Goal: Obtain resource: Download file/media

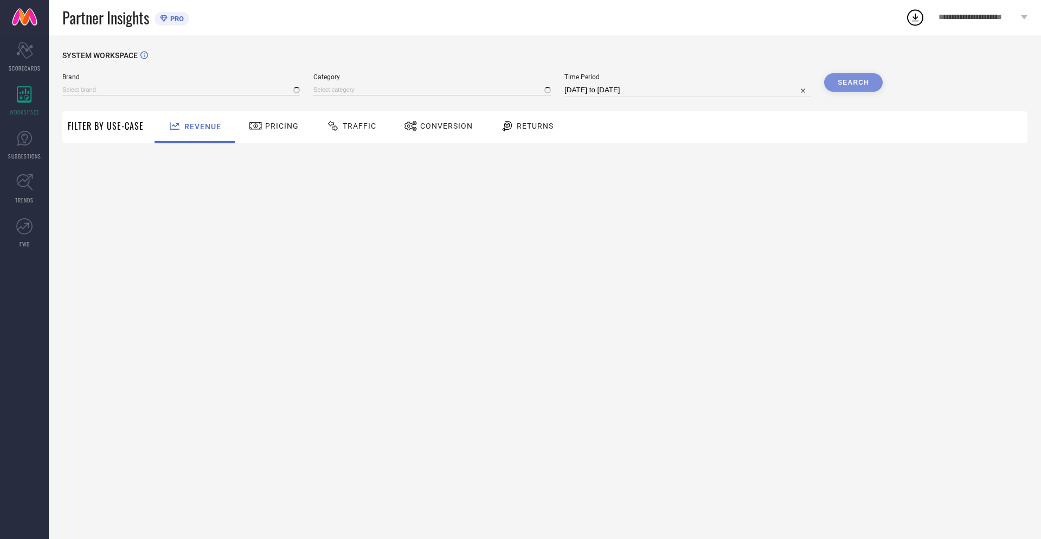
type input "NIKE"
type input "All"
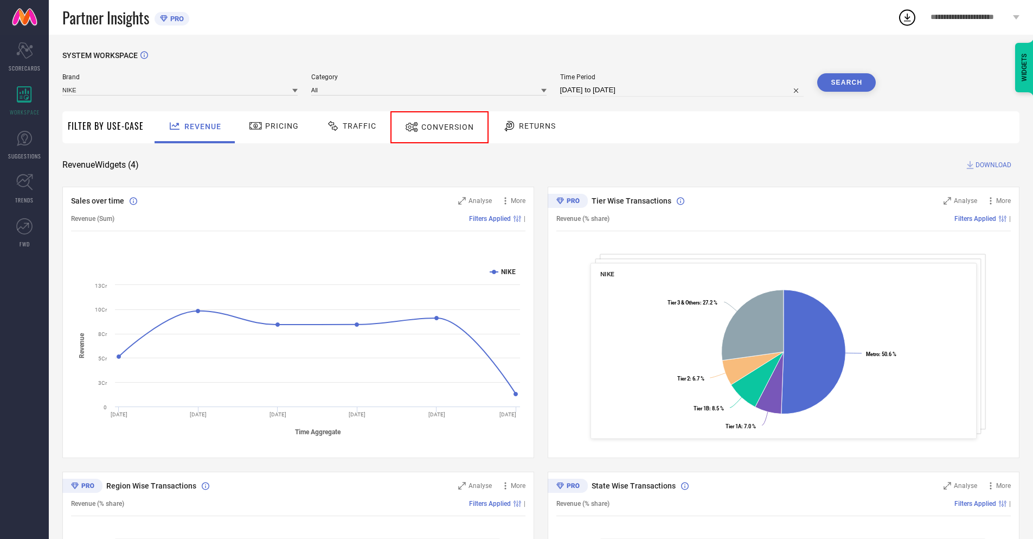
click at [435, 127] on span "Conversion" at bounding box center [447, 127] width 53 height 9
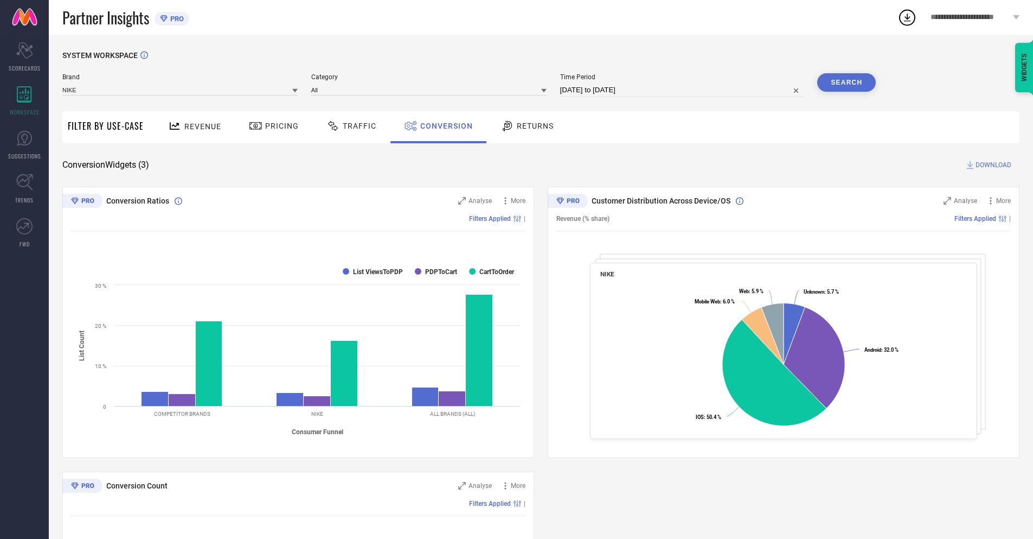
click at [681, 90] on input "[DATE] to [DATE]" at bounding box center [682, 90] width 244 height 13
select select "7"
select select "2025"
select select "8"
select select "2025"
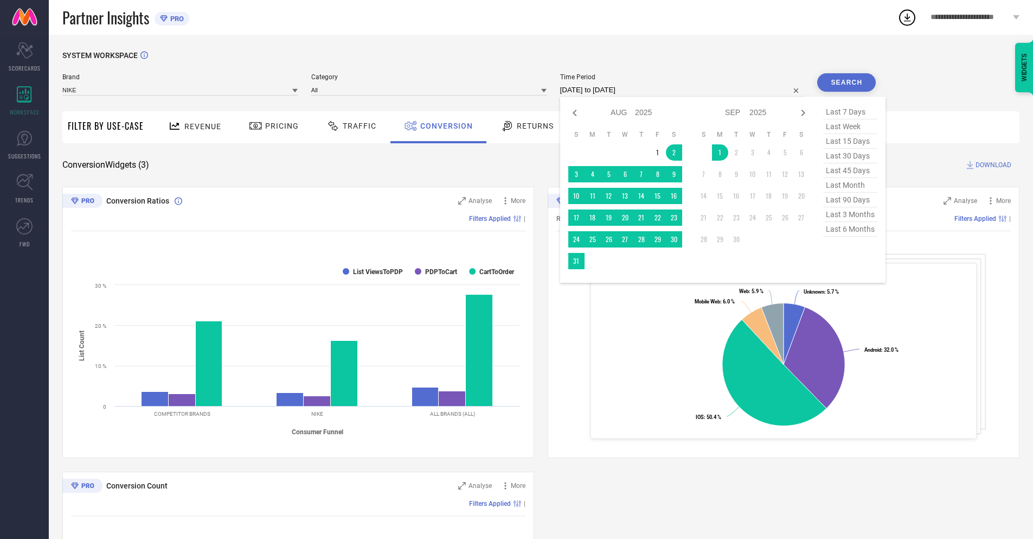
select select "8"
select select "2025"
select select "9"
select select "2025"
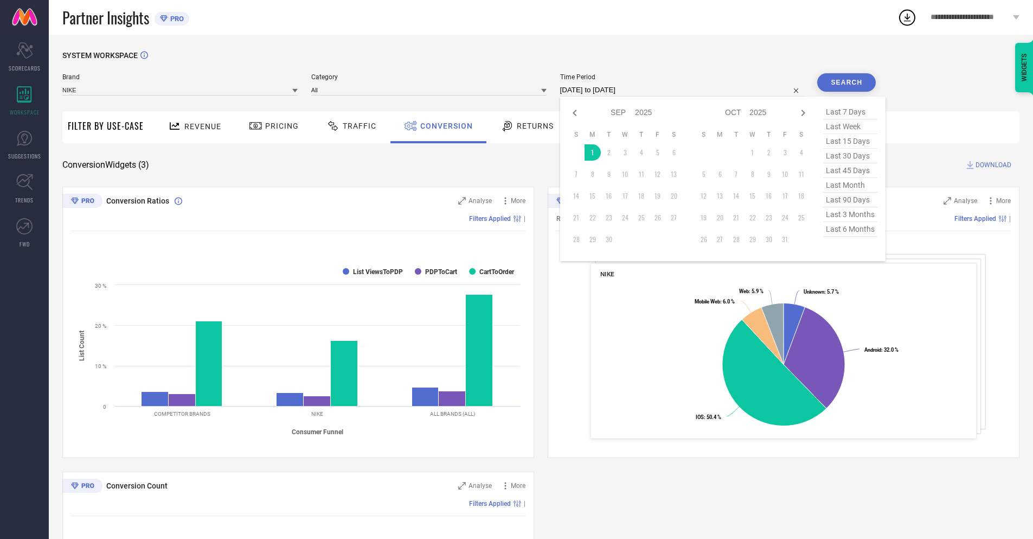
click at [591, 152] on td "1" at bounding box center [593, 152] width 16 height 16
type input "01-09-2025 to 01-09-2025"
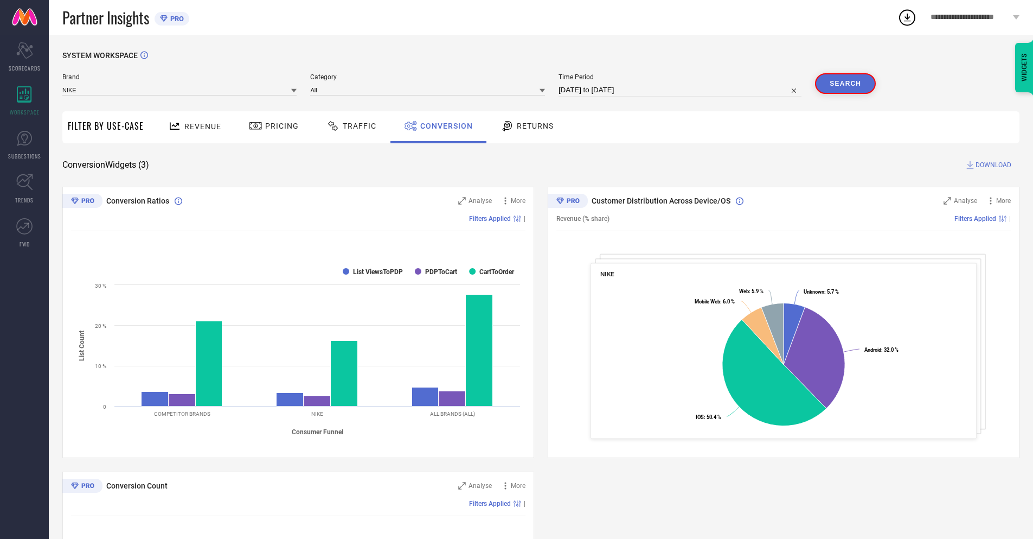
click at [847, 82] on button "Search" at bounding box center [845, 83] width 61 height 21
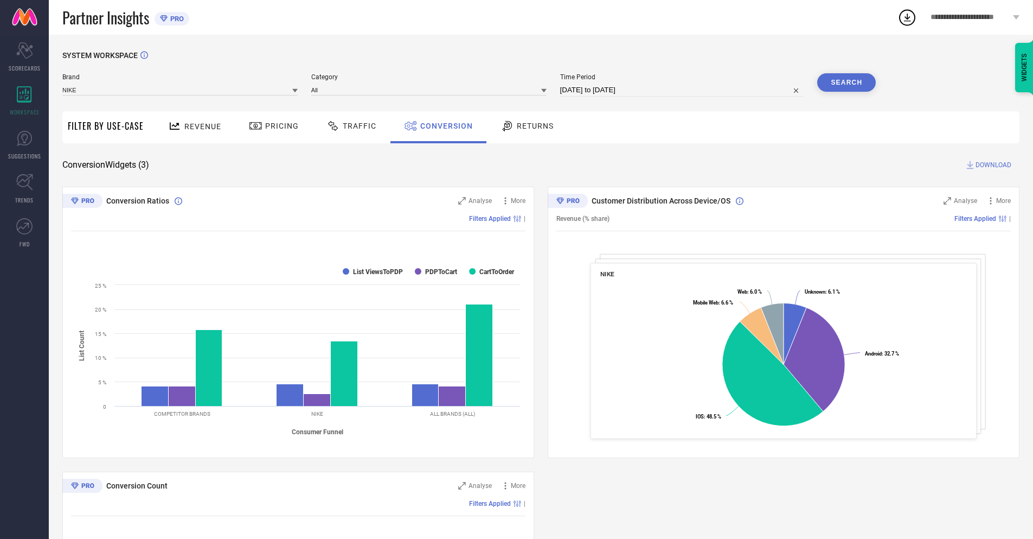
click at [994, 165] on span "DOWNLOAD" at bounding box center [994, 164] width 36 height 11
